Goal: Entertainment & Leisure: Consume media (video, audio)

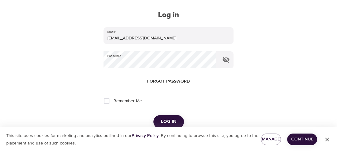
scroll to position [47, 0]
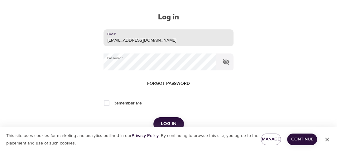
click at [144, 39] on input "[EMAIL_ADDRESS][DOMAIN_NAME]" at bounding box center [169, 37] width 130 height 17
type input "[EMAIL_ADDRESS][DOMAIN_NAME]"
click at [164, 122] on span "Log in" at bounding box center [169, 124] width 16 height 8
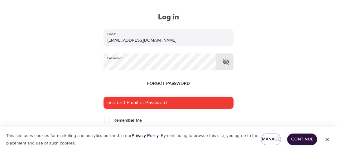
click at [154, 134] on button "Log in" at bounding box center [169, 140] width 31 height 13
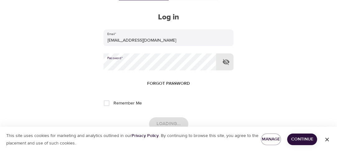
scroll to position [0, 0]
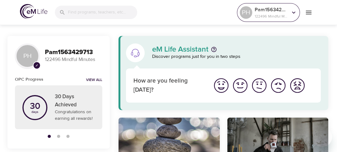
click at [295, 12] on icon at bounding box center [294, 12] width 3 height 2
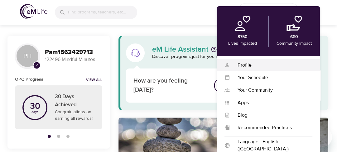
click at [241, 64] on div "Profile" at bounding box center [271, 64] width 82 height 7
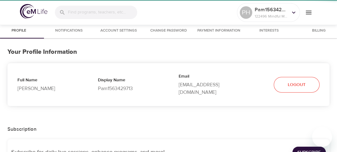
select select "10"
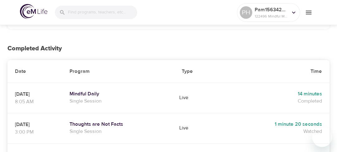
scroll to position [160, 0]
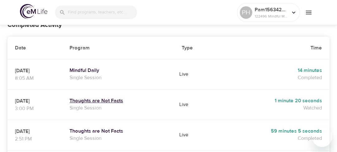
click at [101, 97] on h5 "Thoughts are Not Facts" at bounding box center [118, 100] width 97 height 7
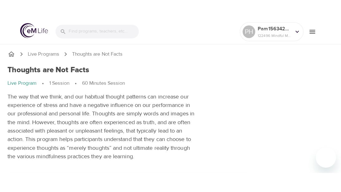
scroll to position [123, 0]
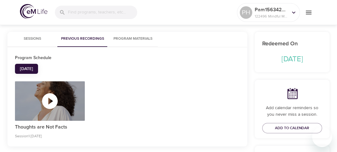
click at [49, 103] on icon "button" at bounding box center [50, 100] width 19 height 19
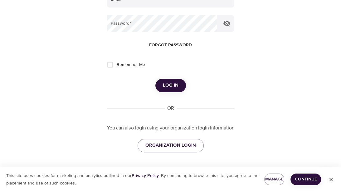
type input "[EMAIL_ADDRESS][DOMAIN_NAME]"
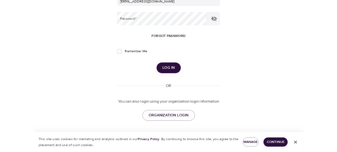
scroll to position [23, 0]
